Goal: Task Accomplishment & Management: Use online tool/utility

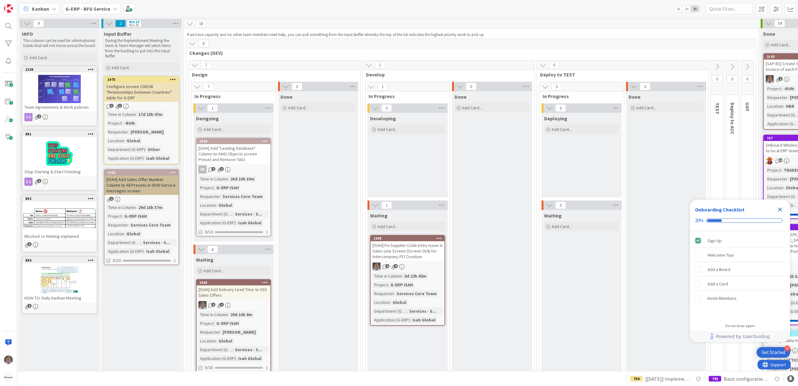
click at [105, 6] on b "G-ERP - BFG Service" at bounding box center [87, 9] width 45 height 6
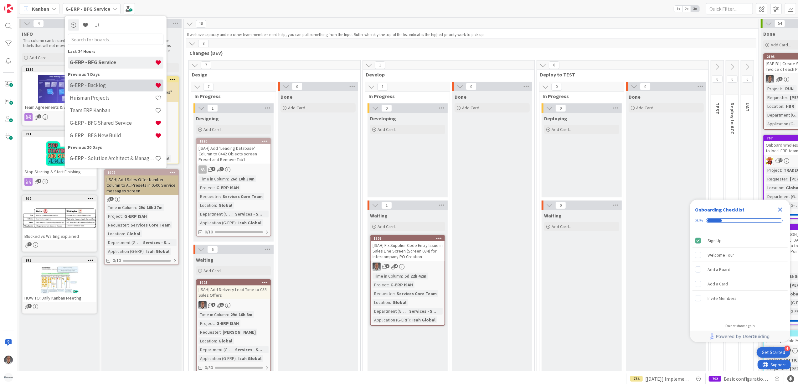
click at [118, 84] on h4 "G-ERP - Backlog" at bounding box center [112, 85] width 85 height 6
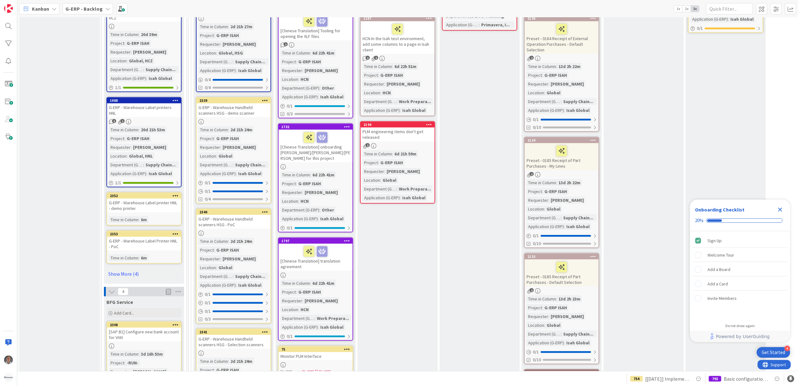
scroll to position [751, 0]
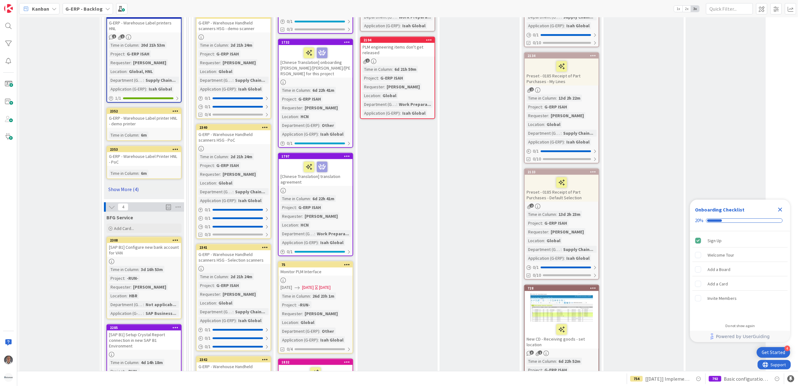
drag, startPoint x: 130, startPoint y: 163, endPoint x: 112, endPoint y: 171, distance: 20.2
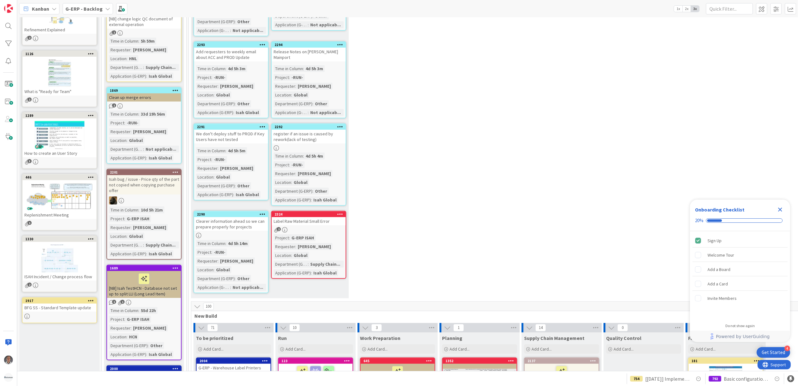
scroll to position [0, 0]
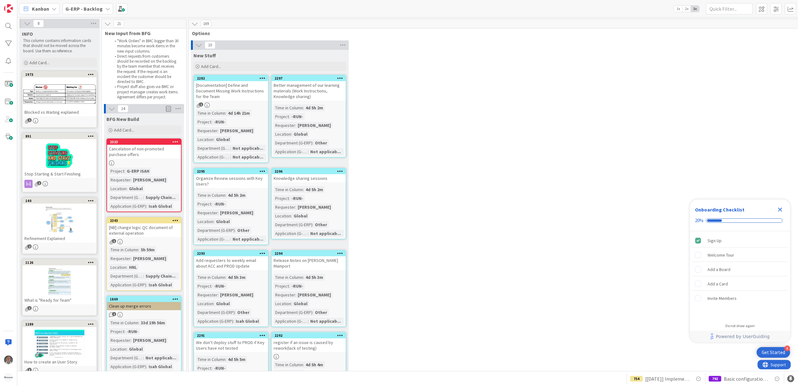
click at [779, 208] on icon "Close Checklist" at bounding box center [780, 210] width 4 height 4
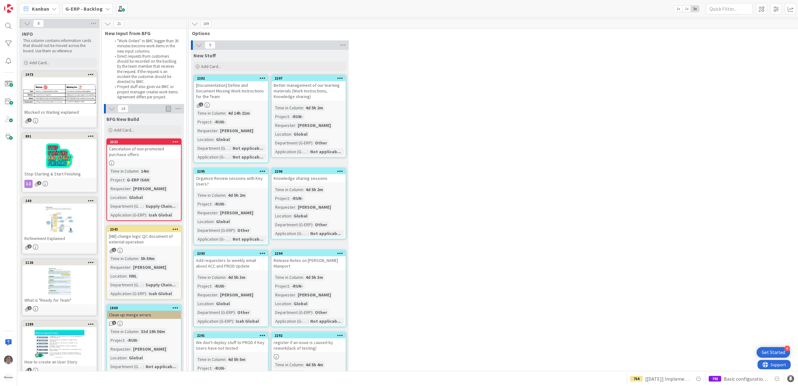
click at [242, 92] on div "[Documentation] Define and Document Missing Work Instructions for the Team" at bounding box center [231, 90] width 74 height 19
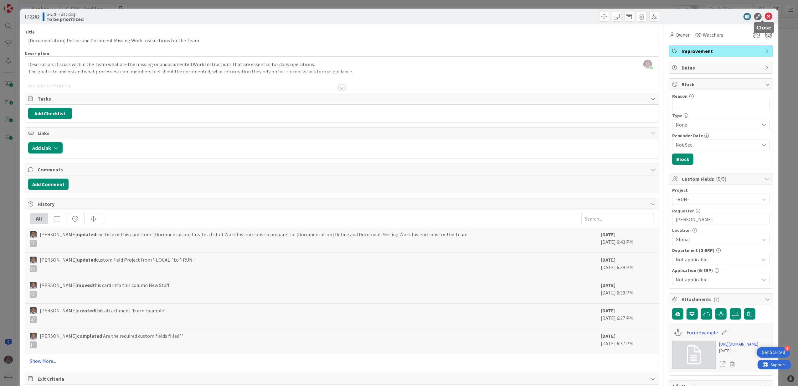
click at [762, 12] on div "ID 2282 G-ERP - Backlog To be prioritized" at bounding box center [399, 17] width 758 height 16
click at [765, 15] on icon at bounding box center [769, 17] width 8 height 8
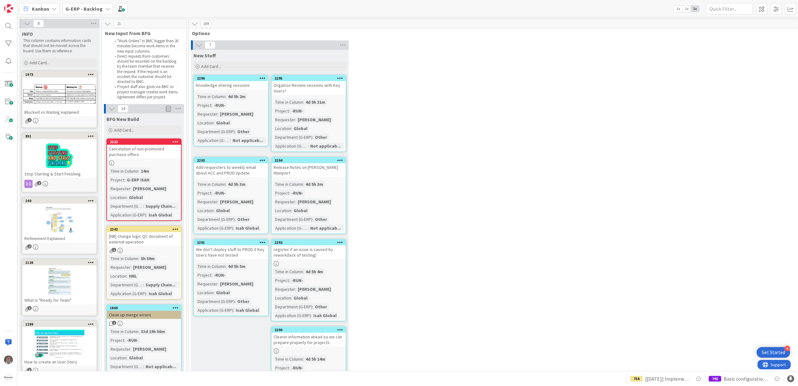
click at [87, 6] on b "G-ERP - Backlog" at bounding box center [83, 9] width 37 height 6
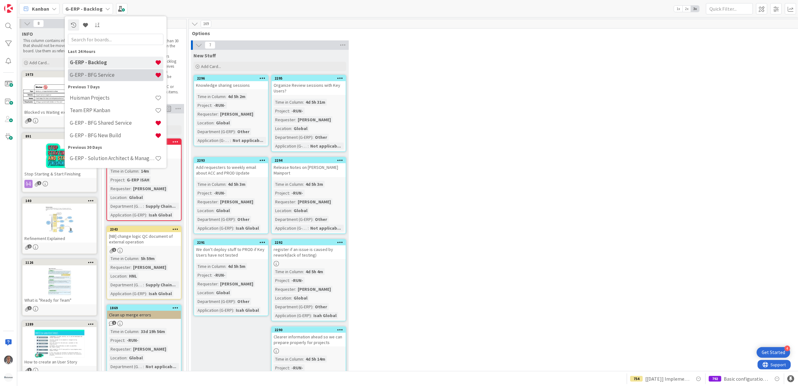
click at [105, 74] on h4 "G-ERP - BFG Service" at bounding box center [112, 75] width 85 height 6
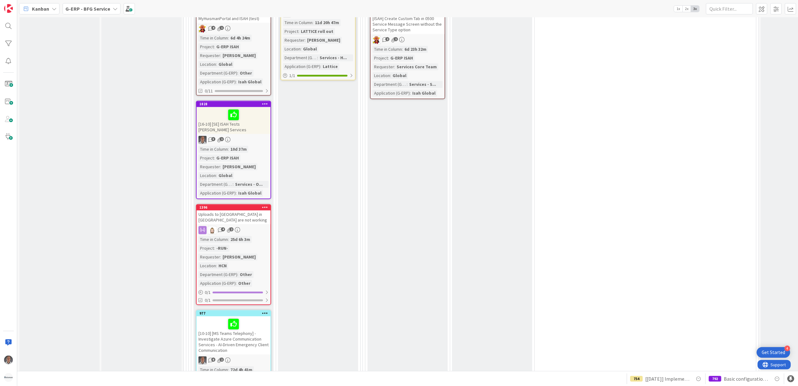
scroll to position [1299, 0]
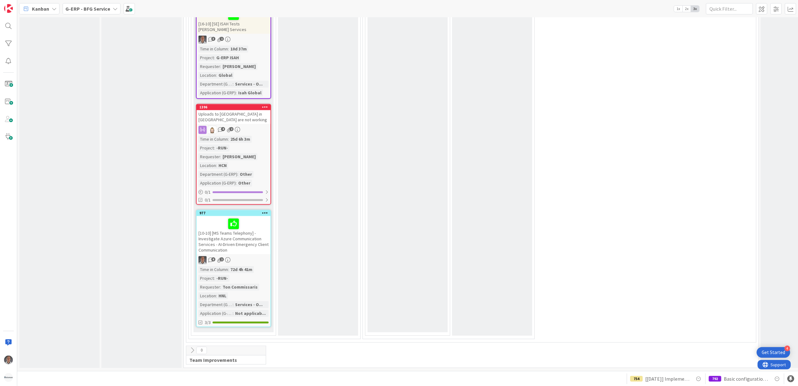
click at [193, 347] on icon at bounding box center [192, 350] width 7 height 7
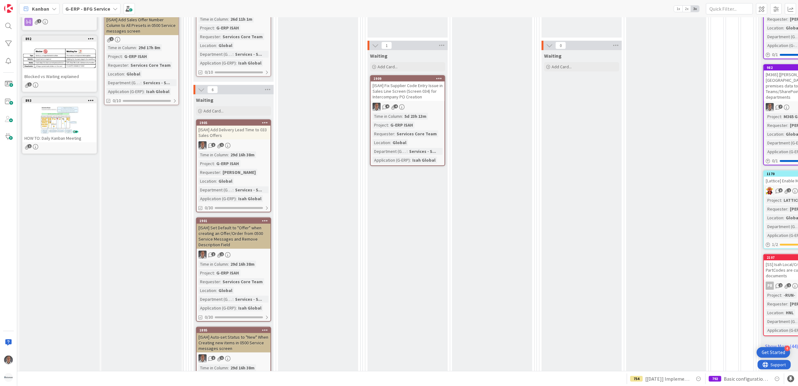
scroll to position [0, 0]
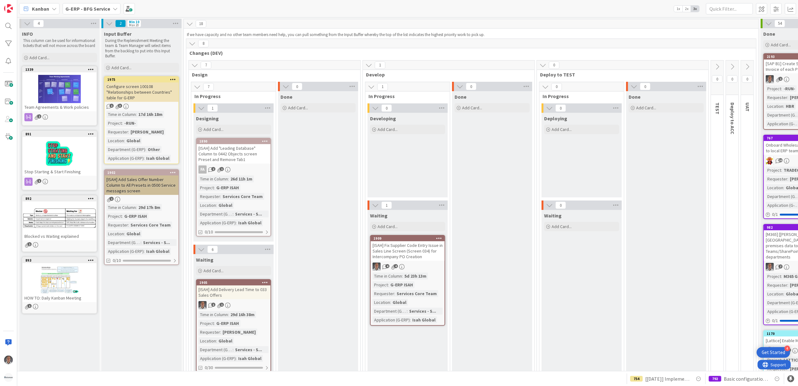
click at [88, 9] on b "G-ERP - BFG Service" at bounding box center [87, 9] width 45 height 6
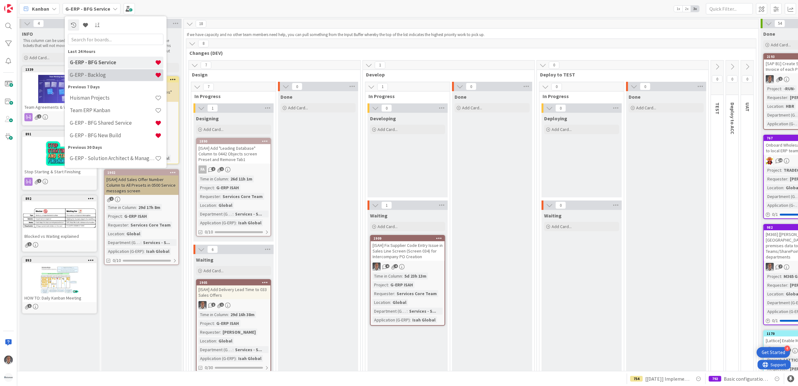
click at [98, 77] on h4 "G-ERP - Backlog" at bounding box center [112, 75] width 85 height 6
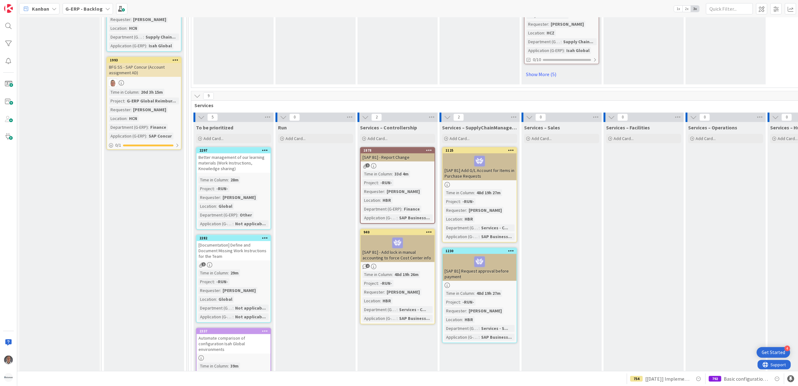
scroll to position [1503, 0]
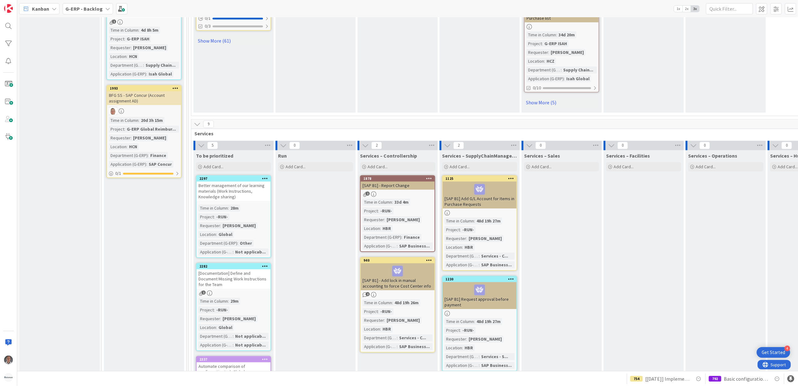
click at [246, 181] on div "Better management of our learning materials (Work Instructions, Knowledge shari…" at bounding box center [234, 190] width 74 height 19
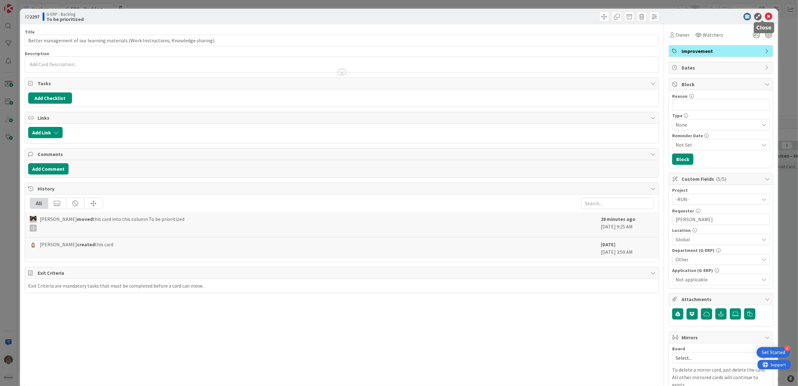
drag, startPoint x: 763, startPoint y: 18, endPoint x: 424, endPoint y: 196, distance: 383.0
click at [765, 18] on icon at bounding box center [769, 17] width 8 height 8
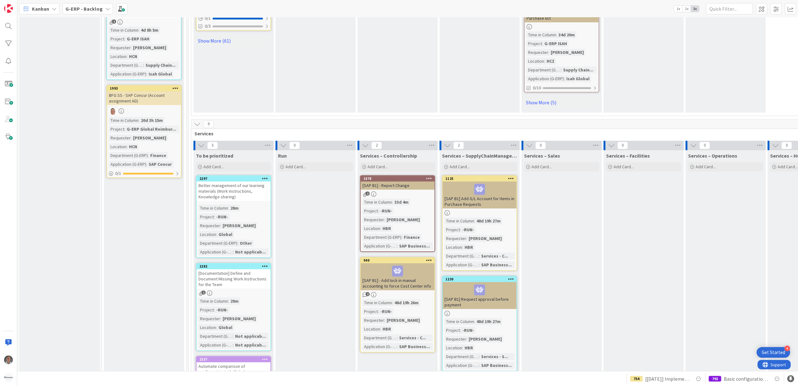
click at [247, 269] on div "[Documentation] Define and Document Missing Work Instructions for the Team" at bounding box center [234, 278] width 74 height 19
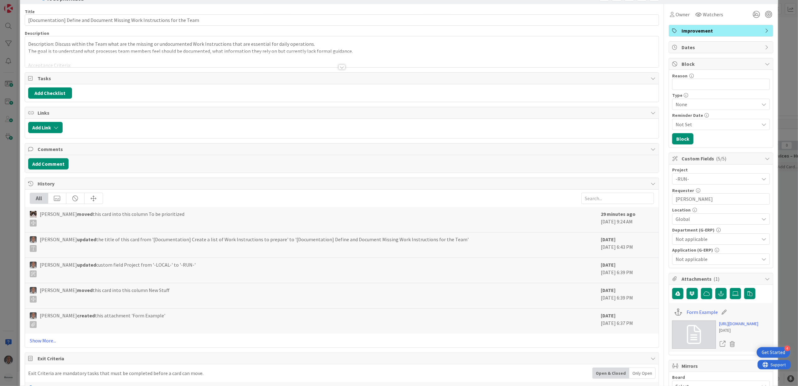
scroll to position [83, 0]
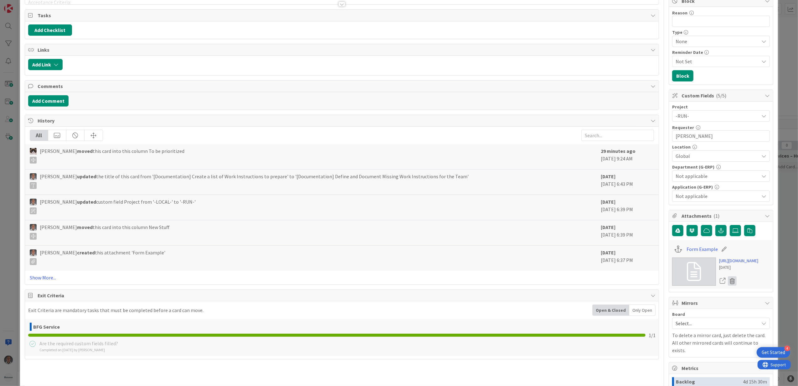
click at [728, 285] on icon at bounding box center [732, 280] width 9 height 9
click at [671, 317] on button "Delete" at bounding box center [673, 311] width 23 height 11
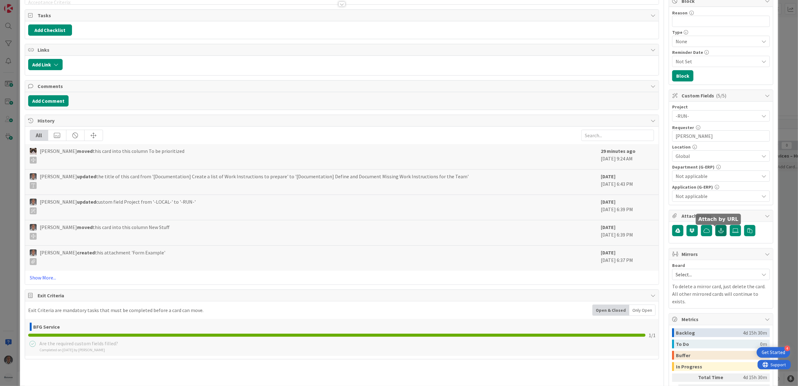
click at [715, 234] on button "button" at bounding box center [720, 230] width 11 height 11
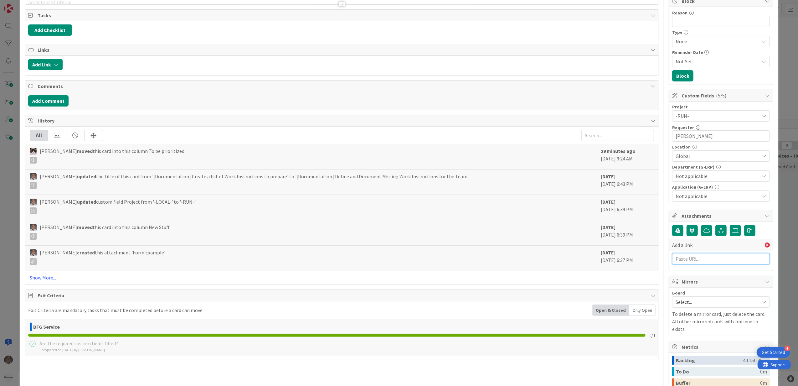
click at [702, 261] on input "text" at bounding box center [721, 258] width 98 height 11
paste input "[URL][DOMAIN_NAME]"
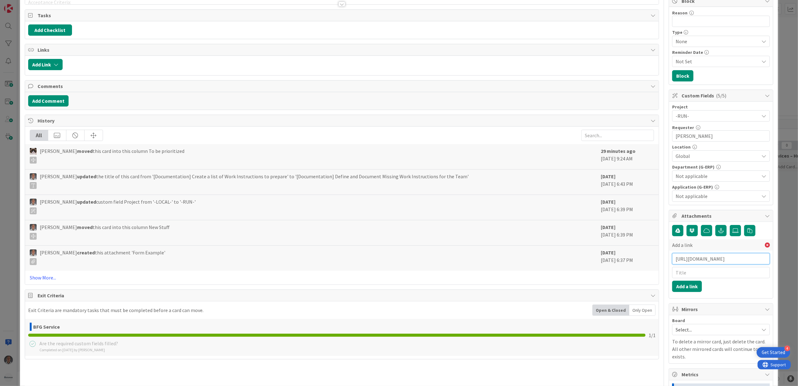
scroll to position [0, 234]
type input "[URL][DOMAIN_NAME]"
click at [682, 274] on input "text" at bounding box center [721, 272] width 98 height 11
type input "Form"
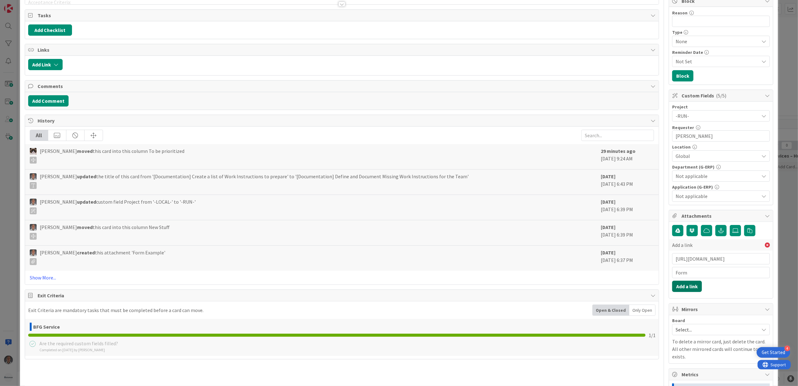
click at [679, 285] on button "Add a link" at bounding box center [687, 285] width 30 height 11
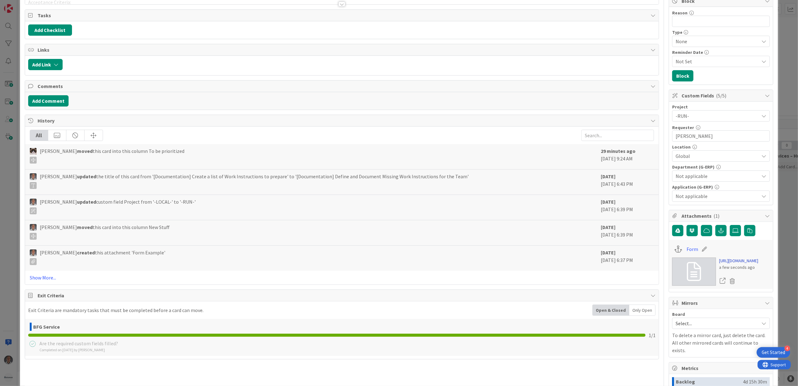
click at [733, 264] on link "[URL][DOMAIN_NAME]" at bounding box center [738, 260] width 39 height 7
